Goal: Check status: Check status

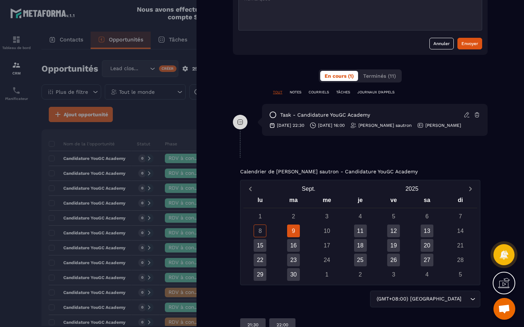
scroll to position [409, 0]
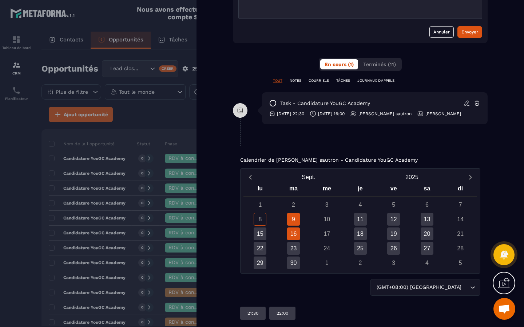
click at [296, 233] on div "16" at bounding box center [293, 234] width 13 height 13
click at [296, 251] on div "23" at bounding box center [293, 248] width 13 height 13
click at [258, 250] on div "22" at bounding box center [259, 248] width 13 height 13
click at [261, 263] on div "29" at bounding box center [259, 263] width 13 height 13
click at [431, 236] on div "20" at bounding box center [426, 234] width 13 height 13
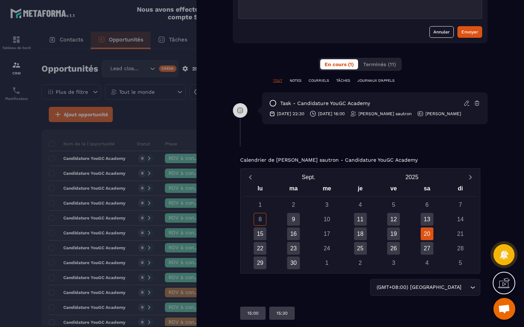
click at [126, 216] on div at bounding box center [262, 163] width 524 height 327
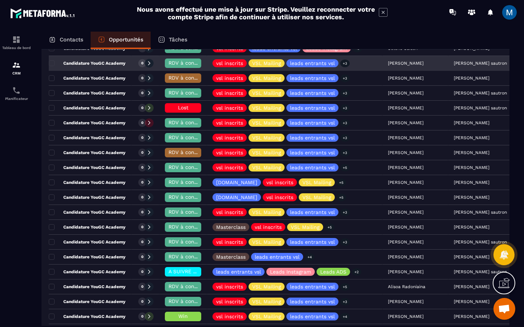
scroll to position [355, 0]
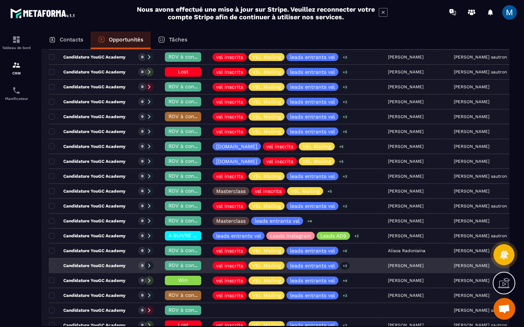
click at [95, 269] on div "Candidature YouGC Academy" at bounding box center [90, 266] width 83 height 15
